Goal: Task Accomplishment & Management: Use online tool/utility

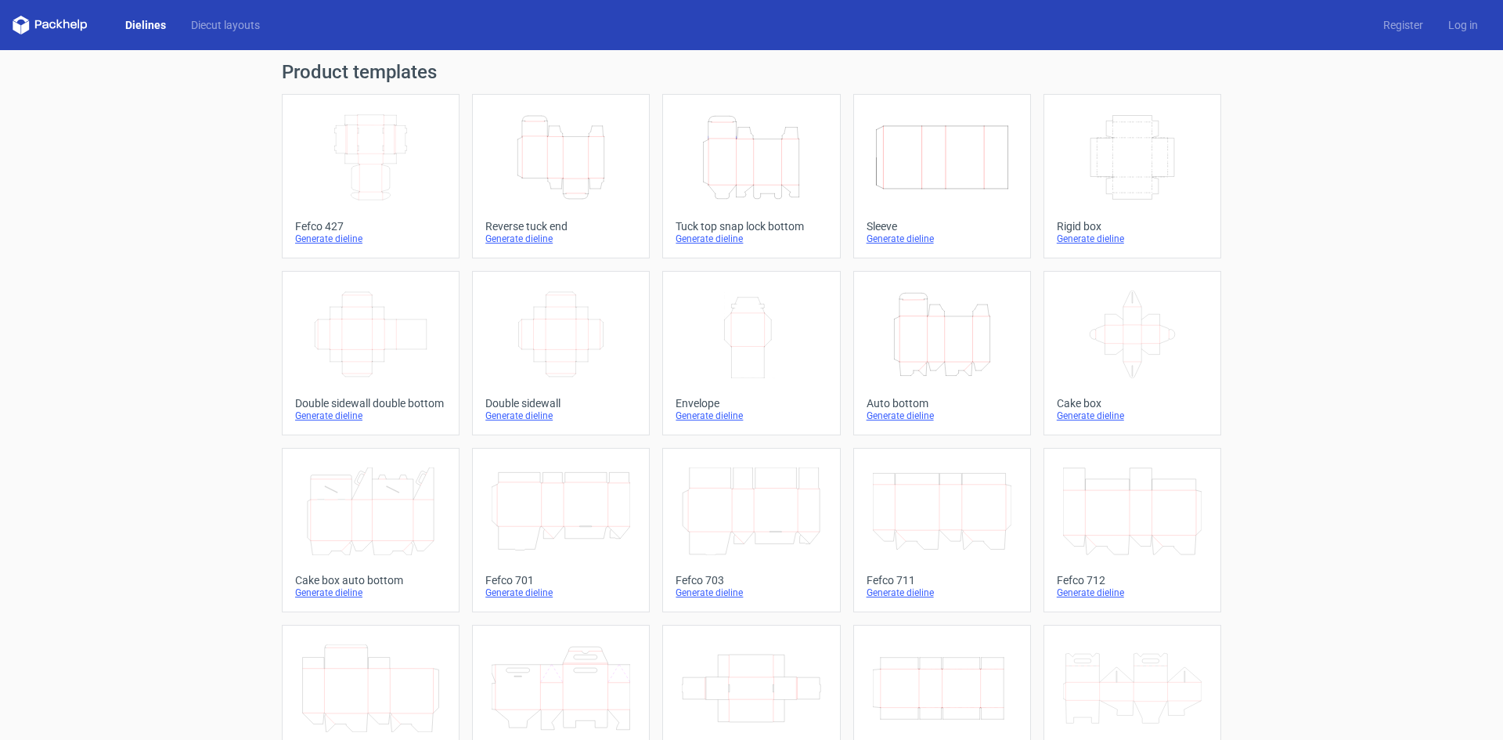
scroll to position [78, 0]
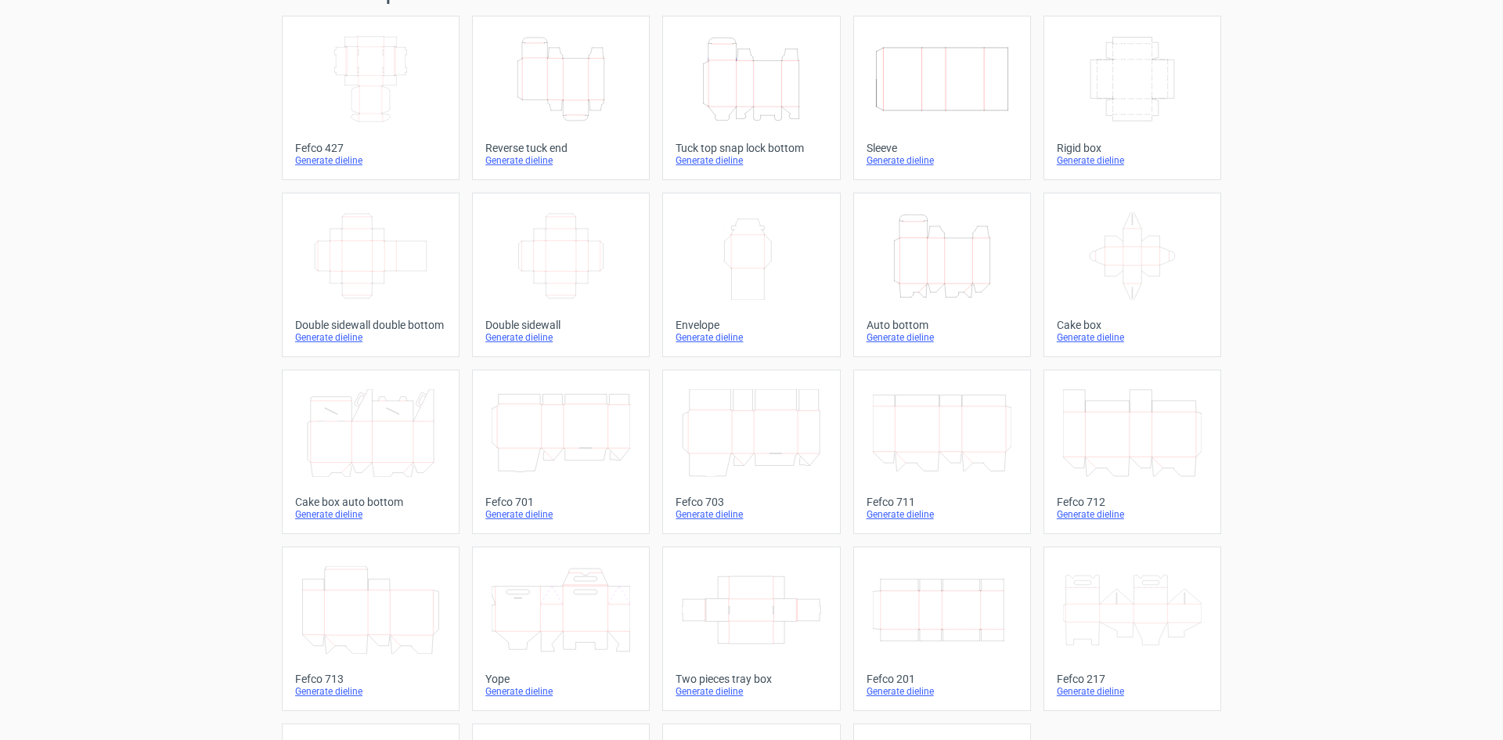
click at [724, 53] on icon "Height Depth Width" at bounding box center [751, 79] width 139 height 88
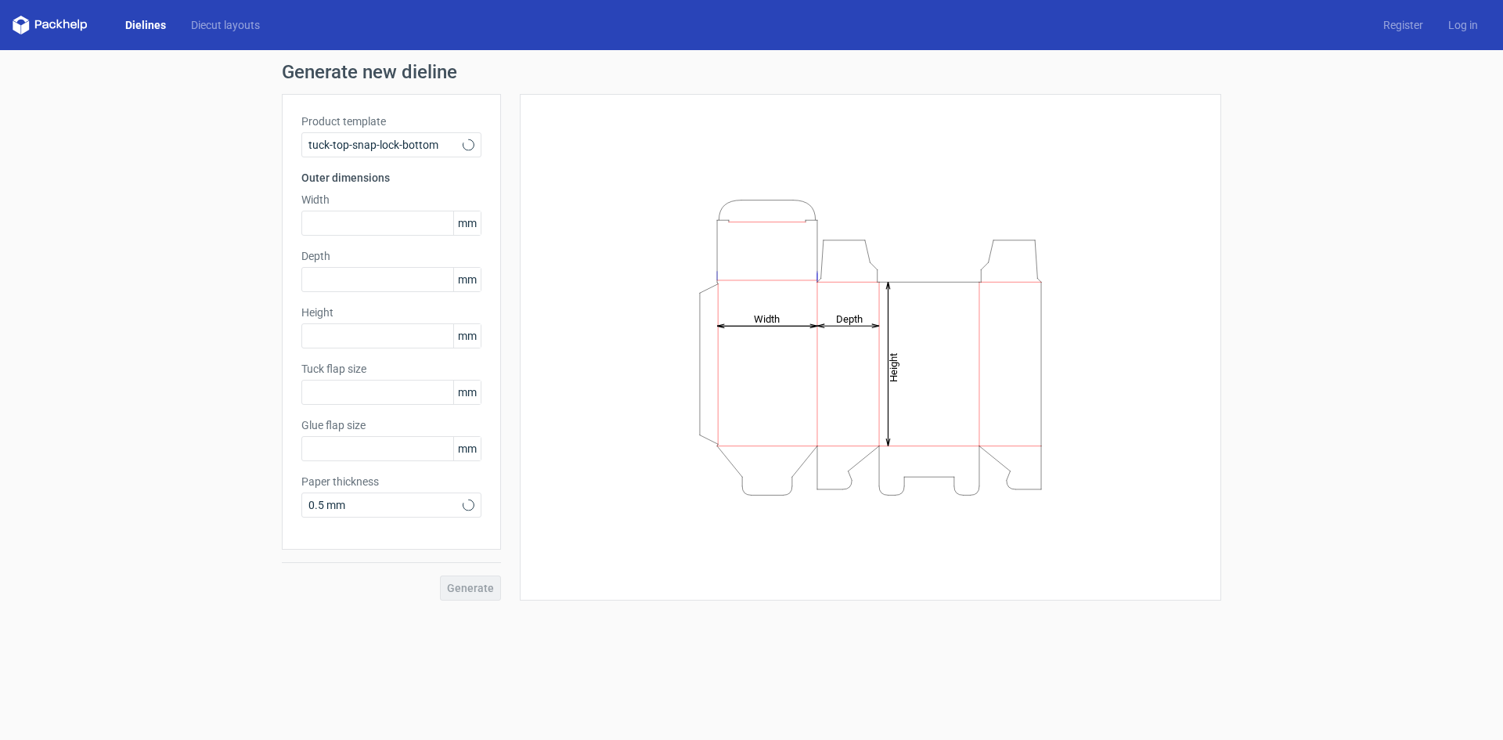
type input "15"
type input "10"
click at [397, 218] on input "text" at bounding box center [391, 223] width 180 height 25
type input "110"
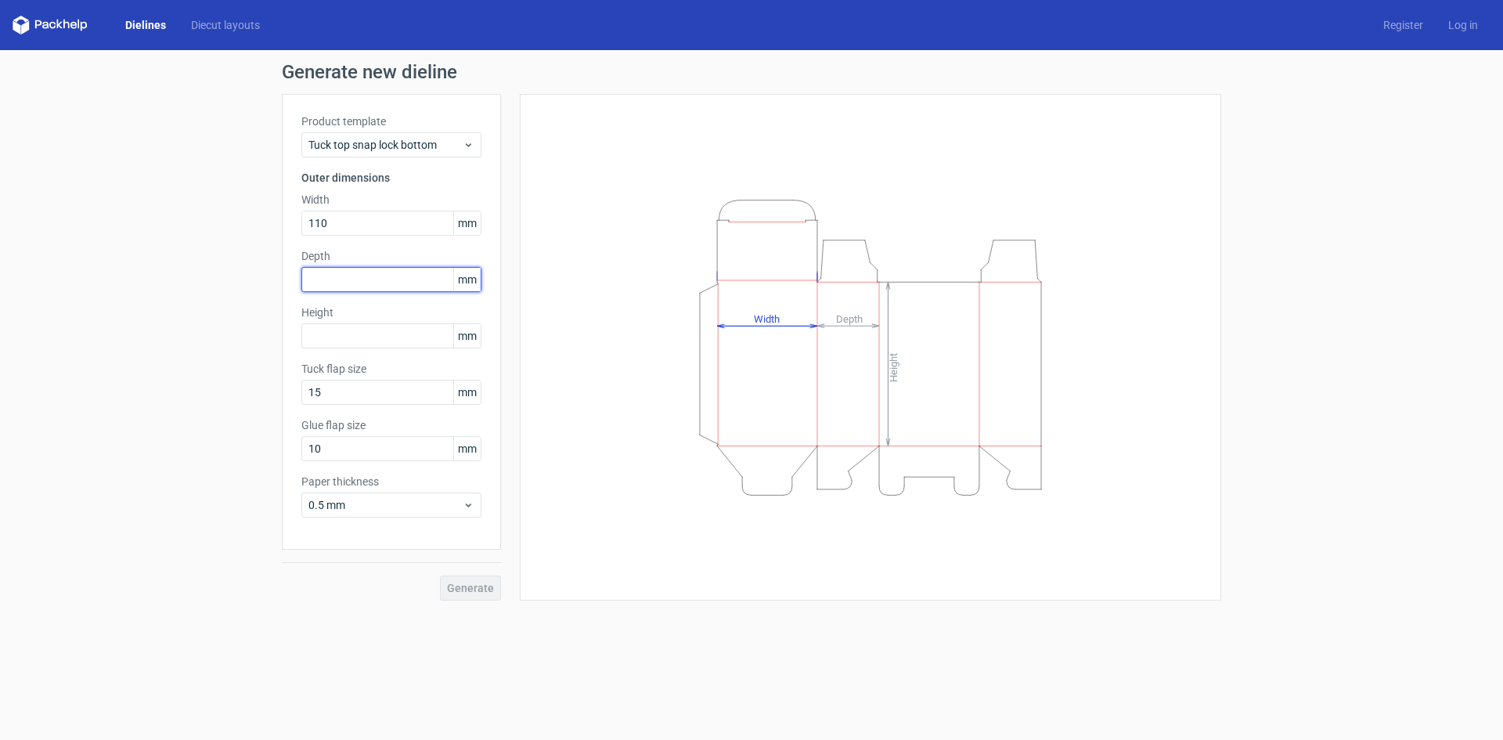
click at [383, 288] on input "text" at bounding box center [391, 279] width 180 height 25
type input "90"
click at [409, 335] on input "text" at bounding box center [391, 335] width 180 height 25
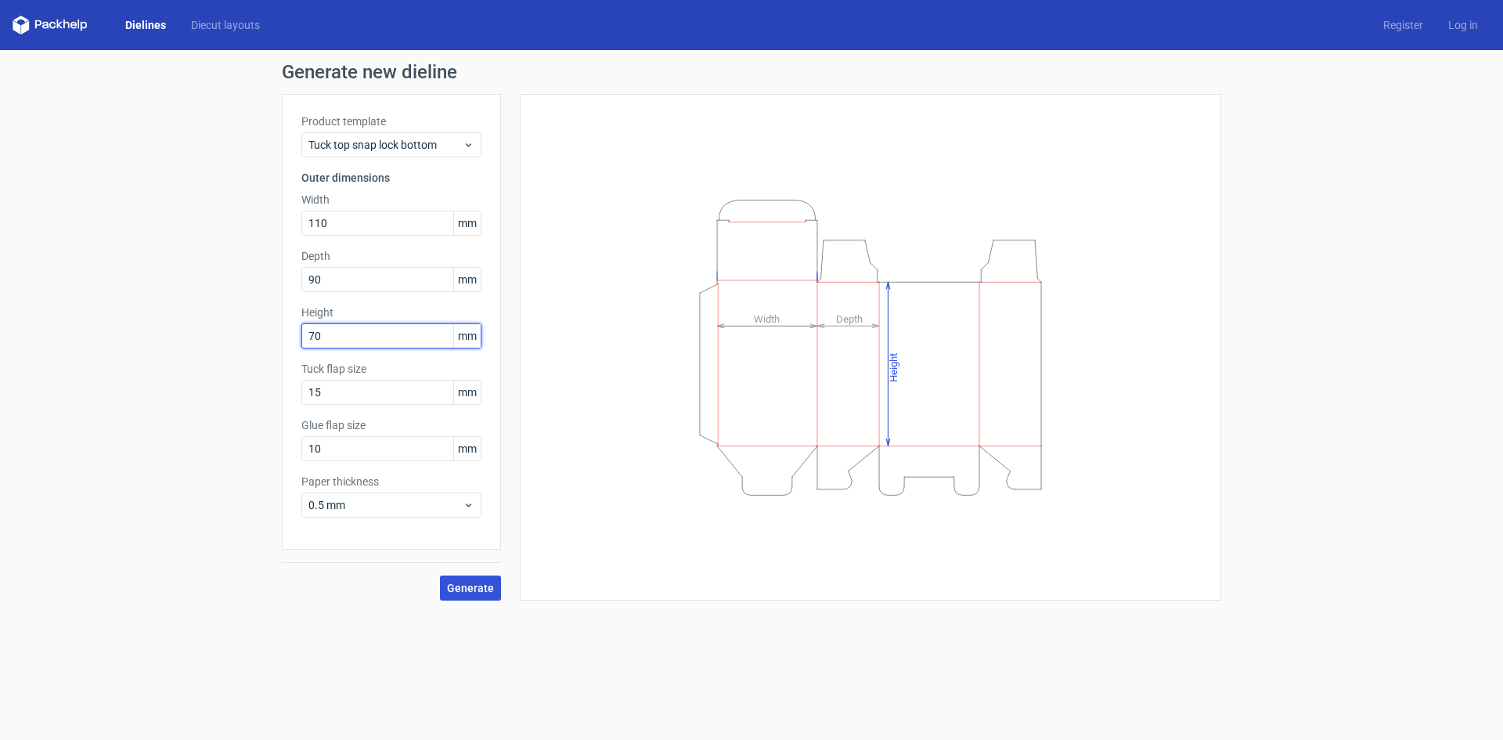
type input "70"
click at [475, 596] on button "Generate" at bounding box center [470, 587] width 61 height 25
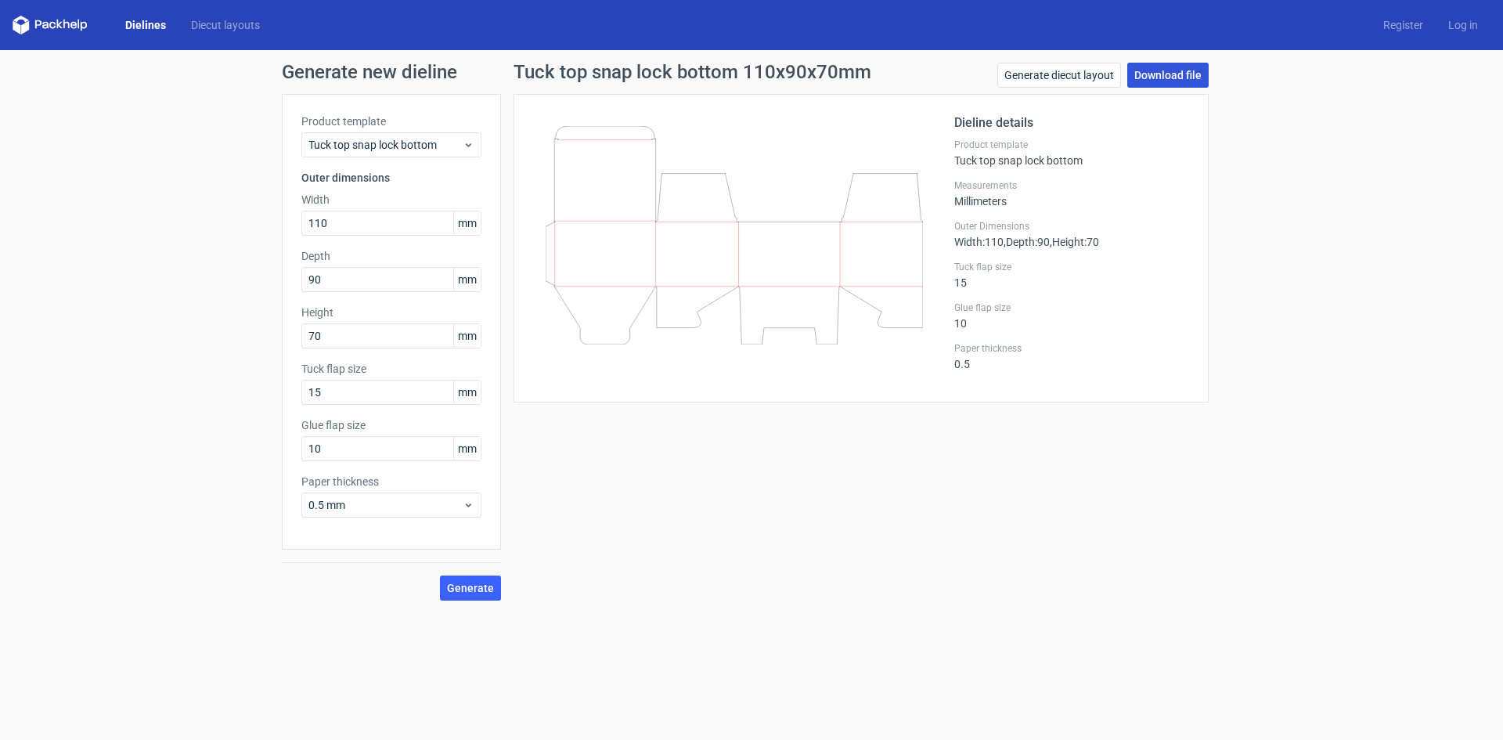
click at [1168, 74] on link "Download file" at bounding box center [1167, 75] width 81 height 25
